Goal: Information Seeking & Learning: Find contact information

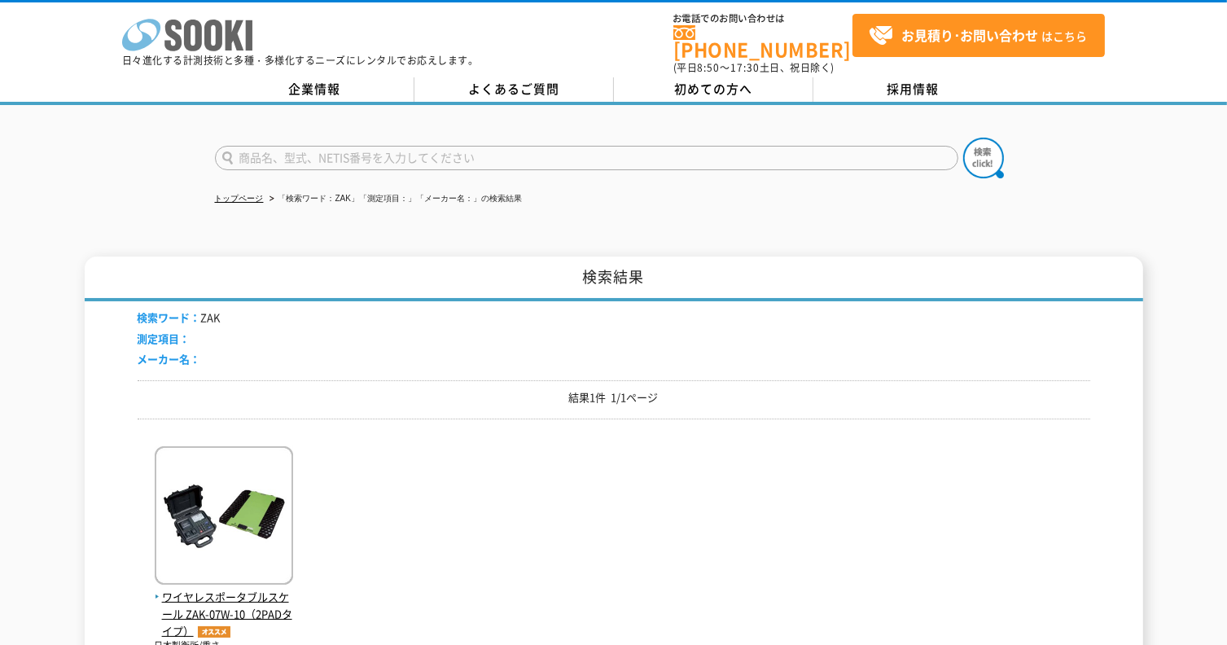
click at [208, 43] on icon at bounding box center [213, 36] width 18 height 32
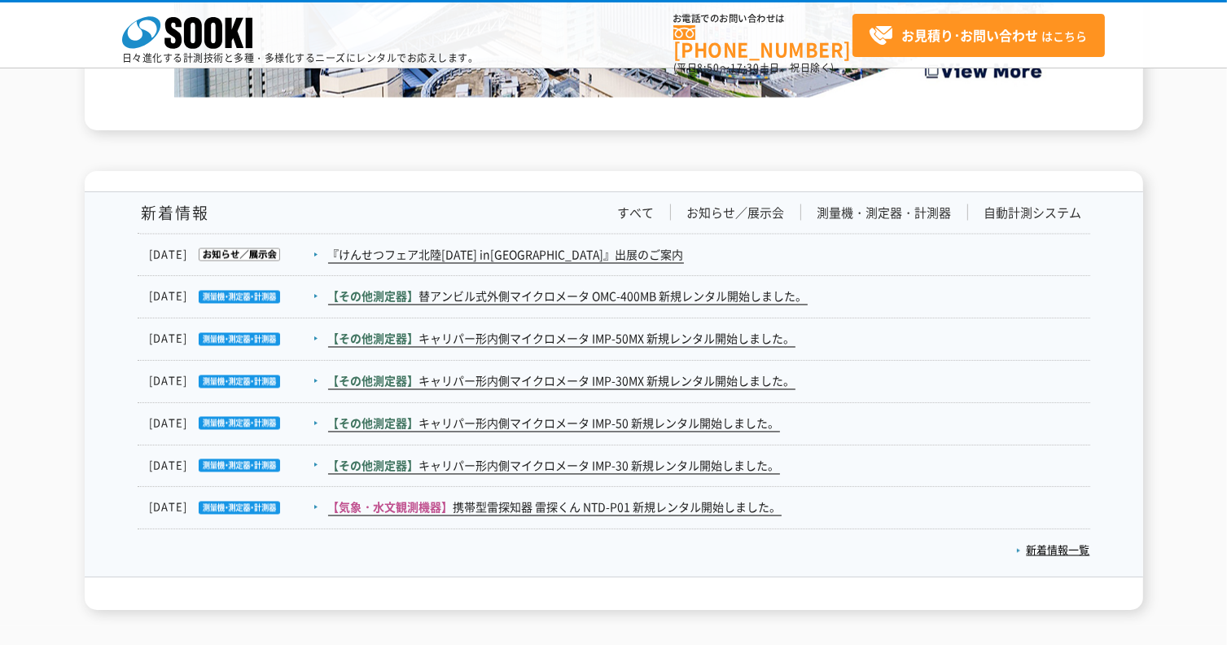
scroll to position [2932, 0]
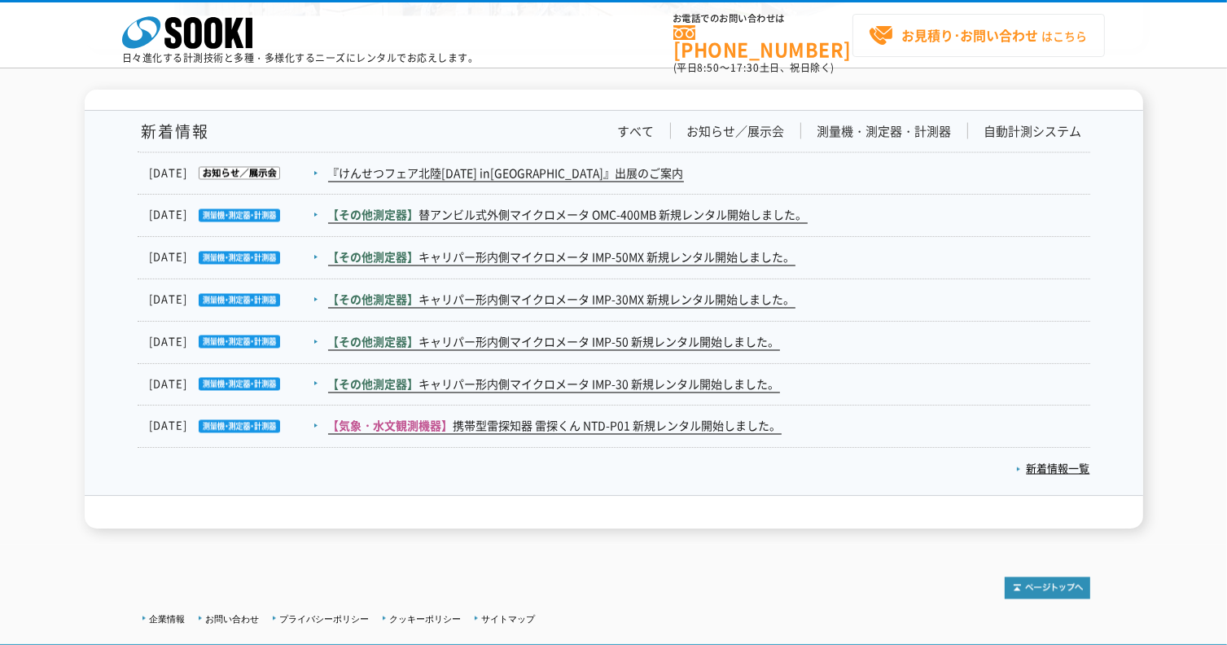
click at [958, 32] on strong "お見積り･お問い合わせ" at bounding box center [969, 35] width 137 height 20
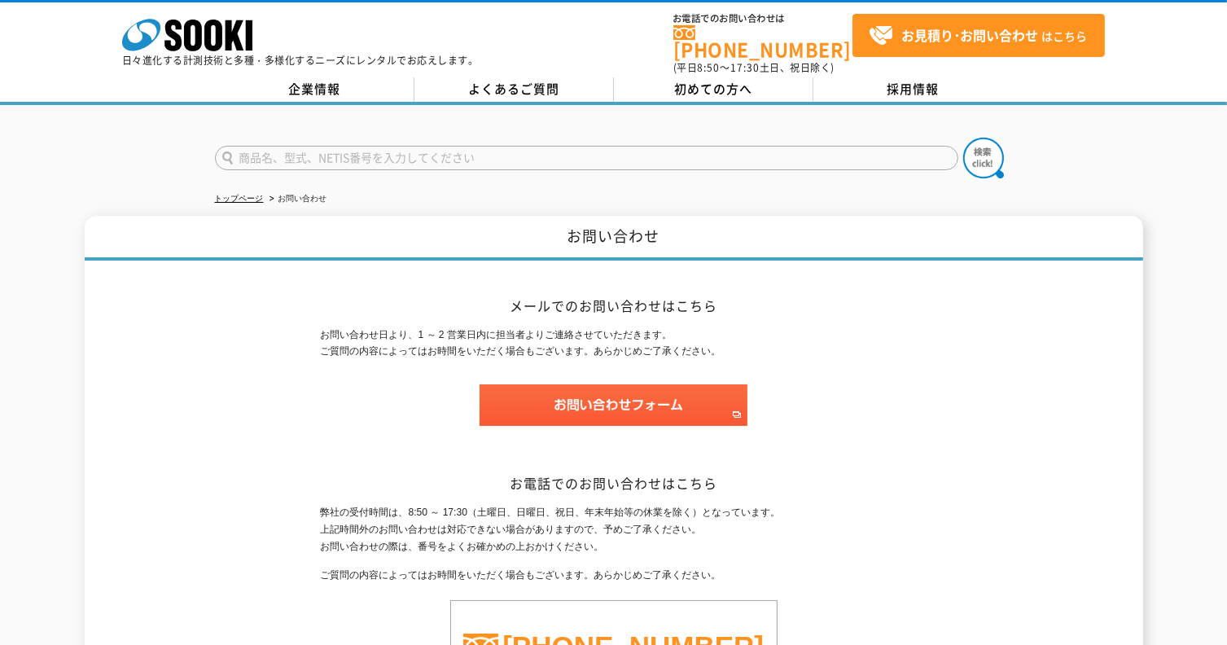
click at [762, 29] on link "[PHONE_NUMBER]" at bounding box center [762, 41] width 179 height 33
click at [204, 40] on icon at bounding box center [213, 36] width 18 height 32
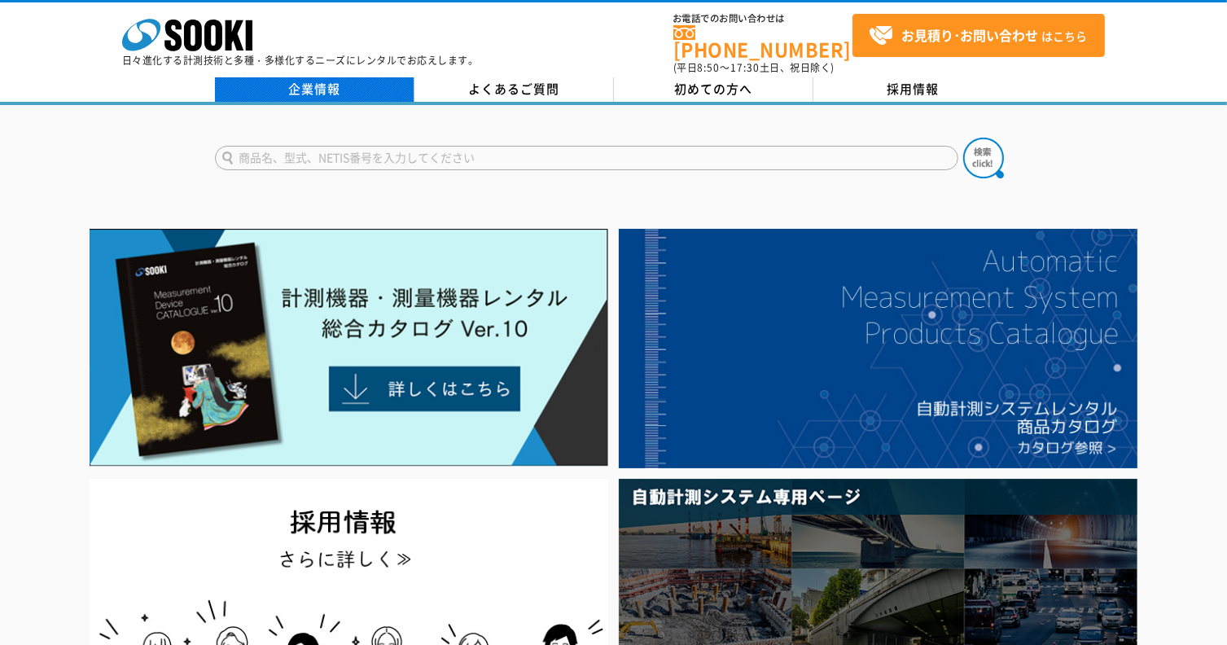
click at [371, 79] on link "企業情報" at bounding box center [315, 89] width 200 height 24
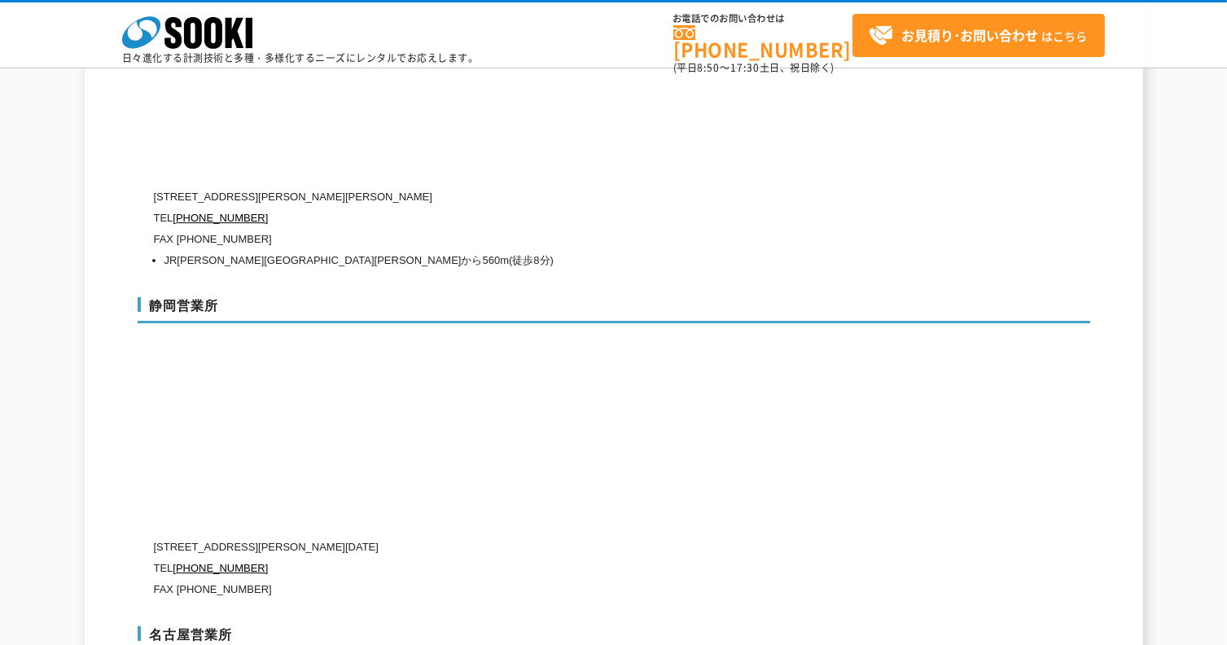
scroll to position [5375, 0]
